Goal: Task Accomplishment & Management: Complete application form

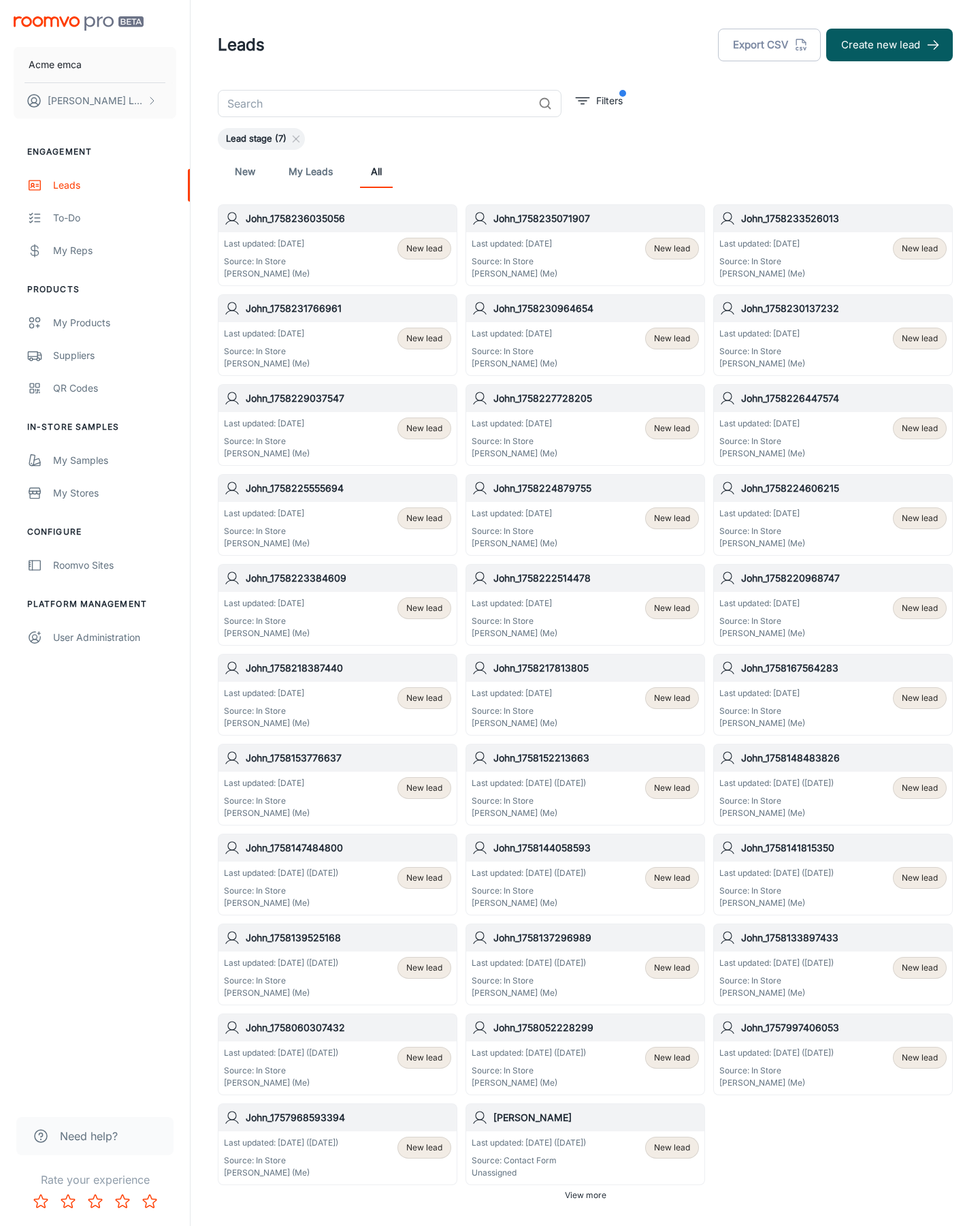
click at [890, 45] on button "Create new lead" at bounding box center [890, 45] width 127 height 33
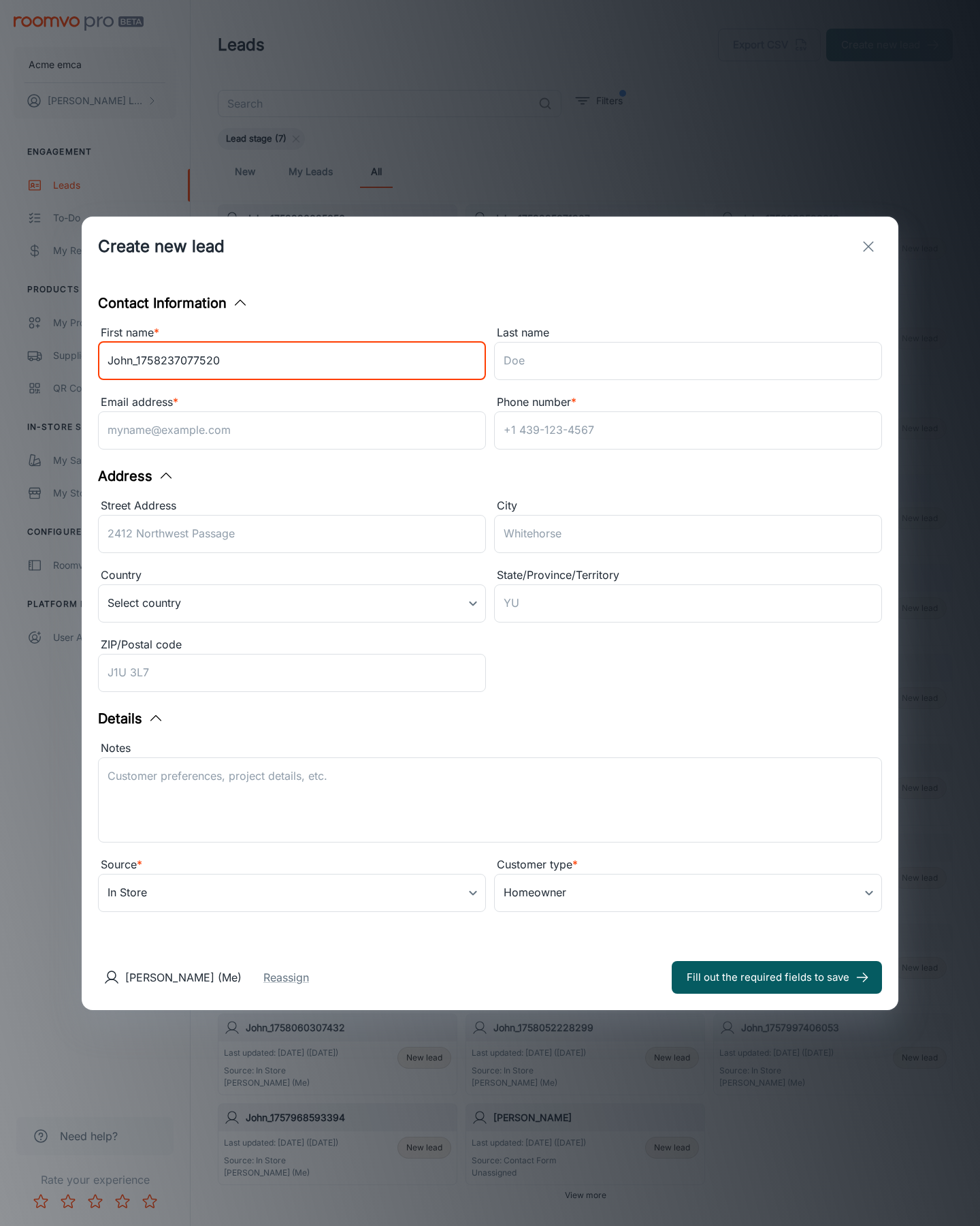
type input "John_1758237077520"
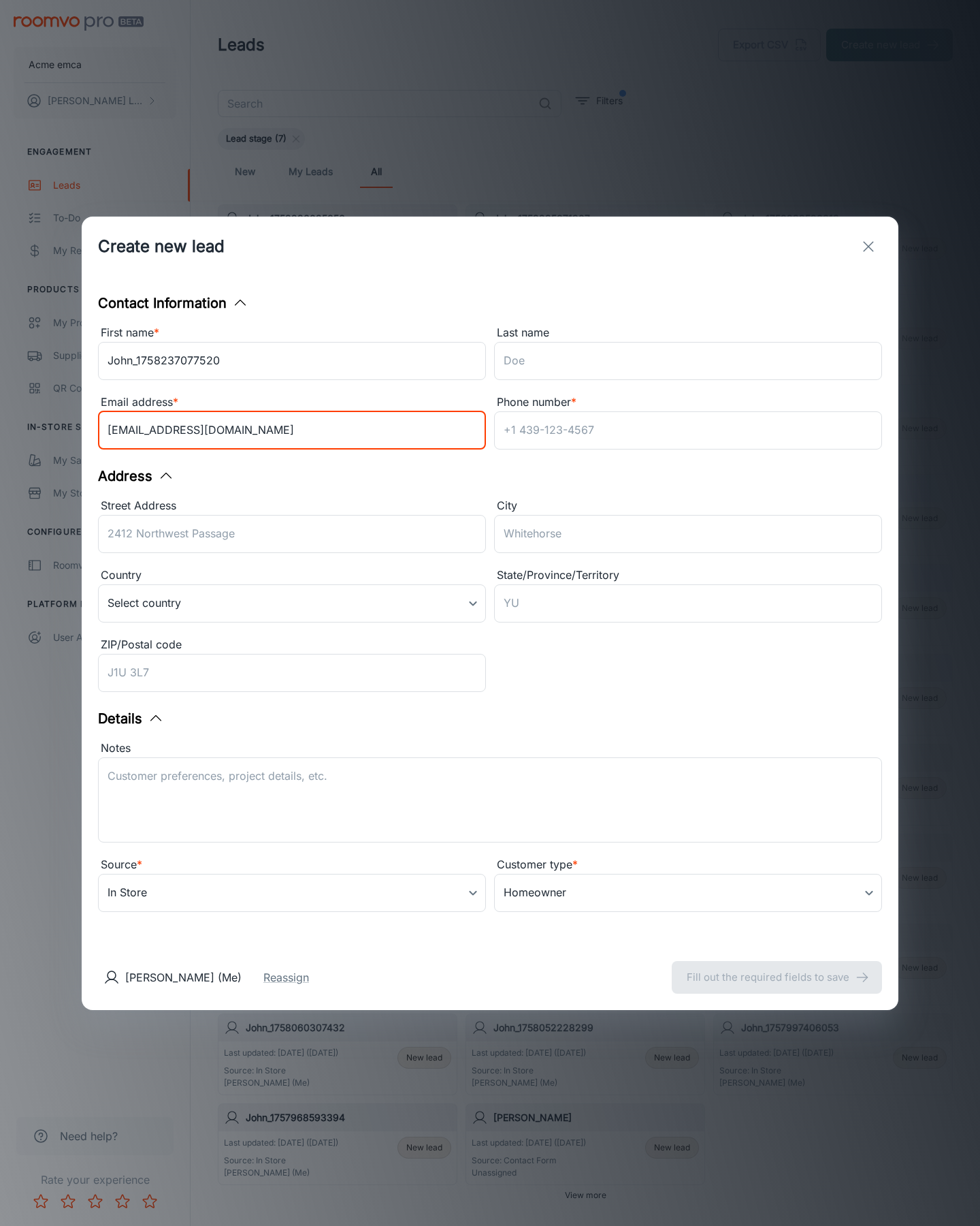
type input "[EMAIL_ADDRESS][DOMAIN_NAME]"
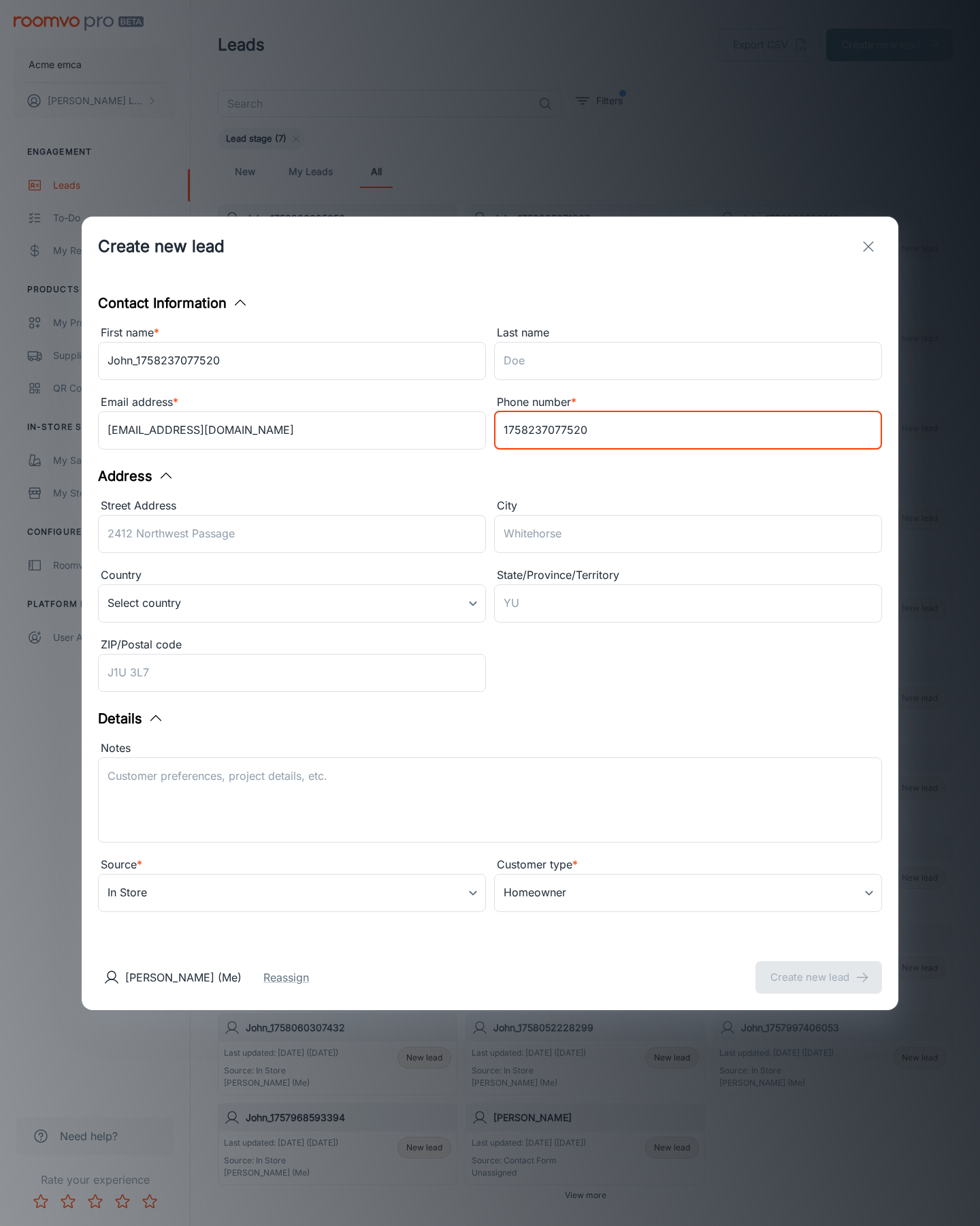
type input "1758237077520"
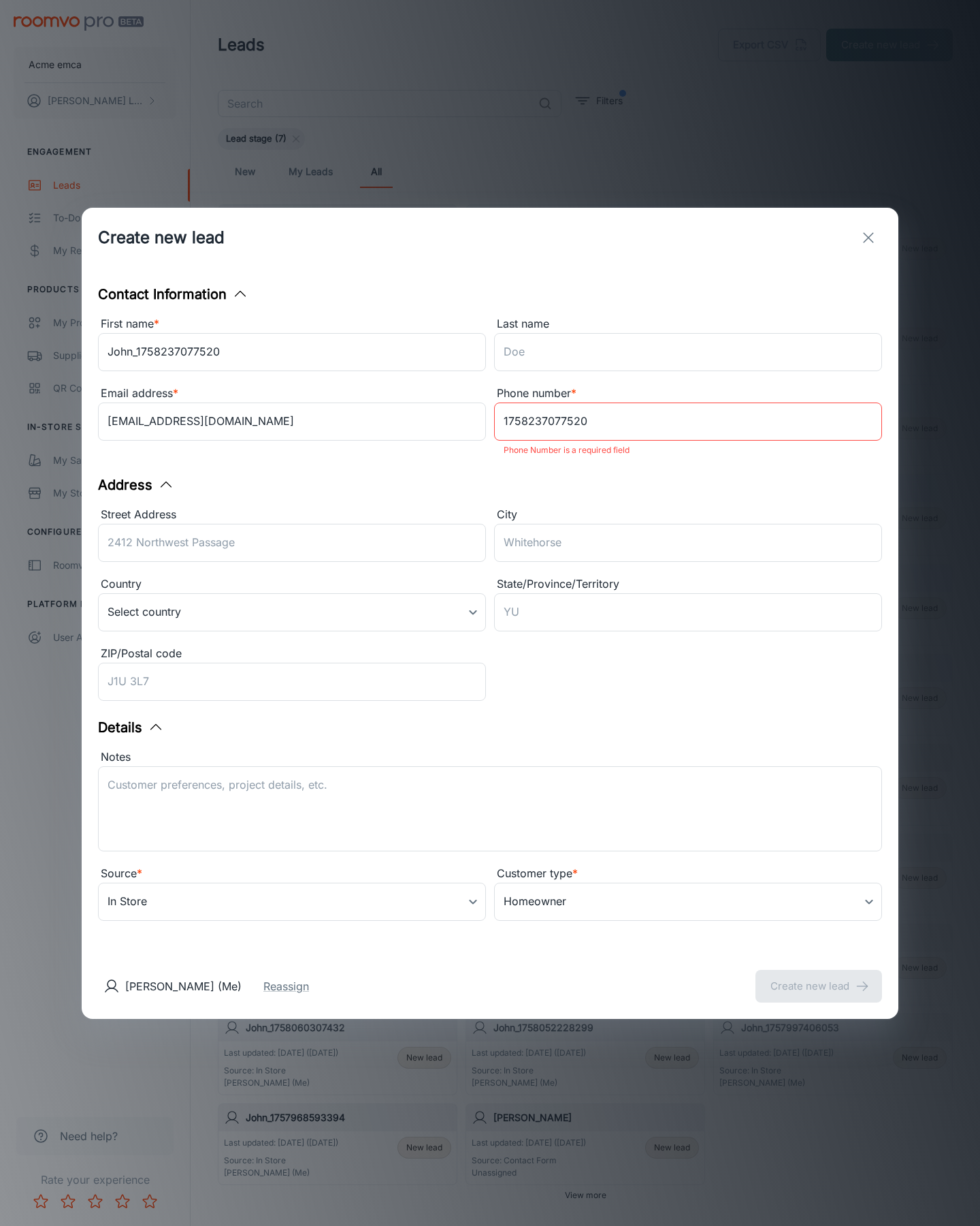
click at [819, 977] on button "Create new lead" at bounding box center [819, 986] width 127 height 33
